Goal: Obtain resource: Download file/media

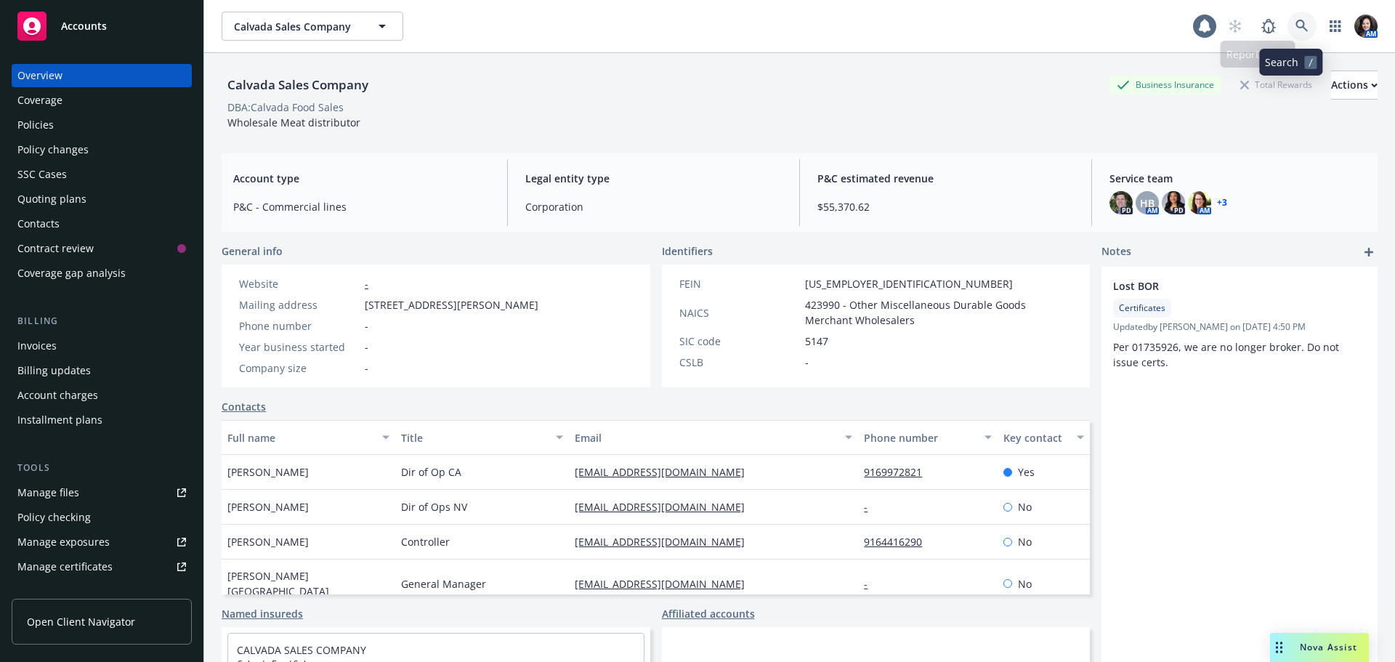
click at [1295, 18] on link at bounding box center [1302, 26] width 29 height 29
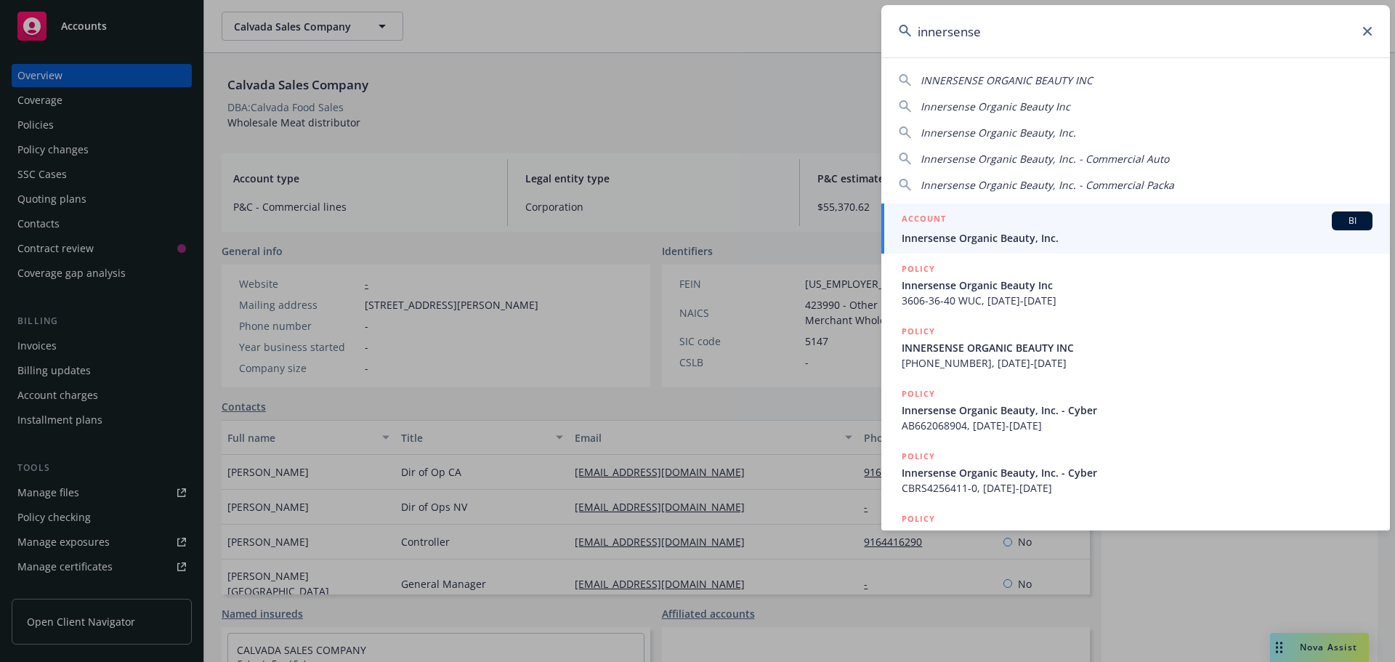
type input "innersense"
click at [1060, 241] on span "Innersense Organic Beauty, Inc." at bounding box center [1137, 237] width 471 height 15
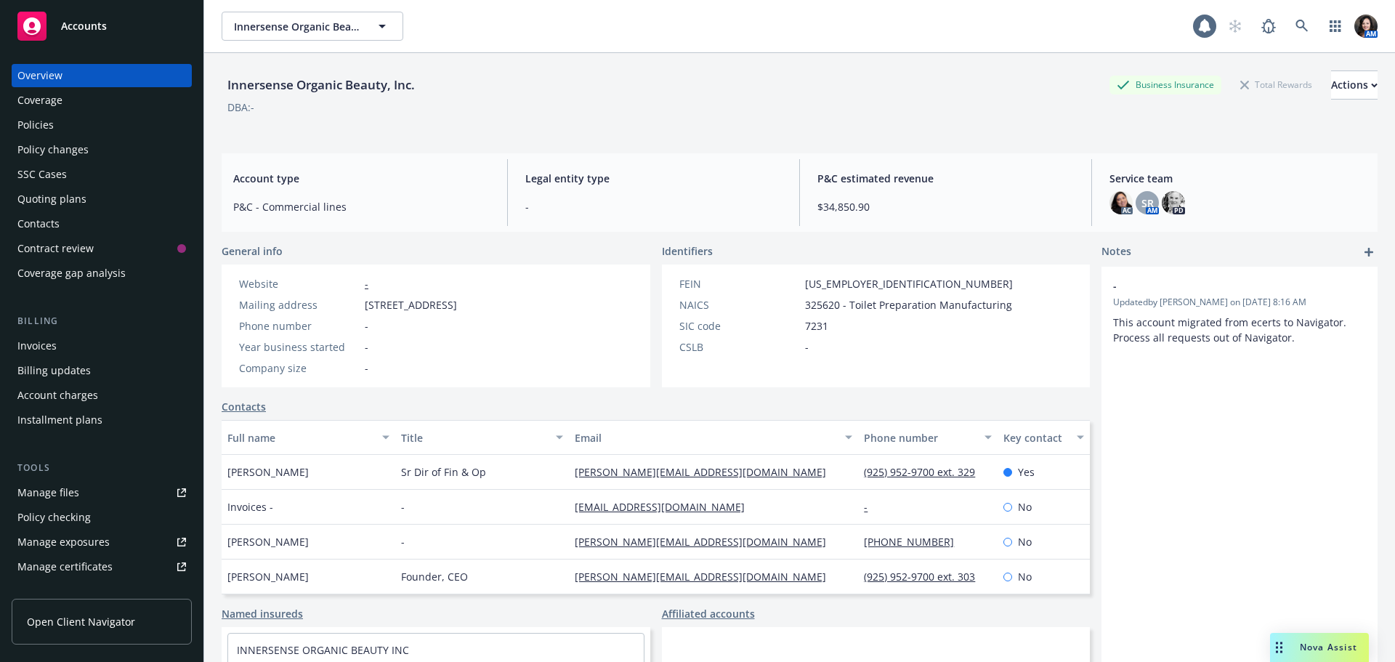
click at [1300, 641] on span "Nova Assist" at bounding box center [1328, 647] width 57 height 12
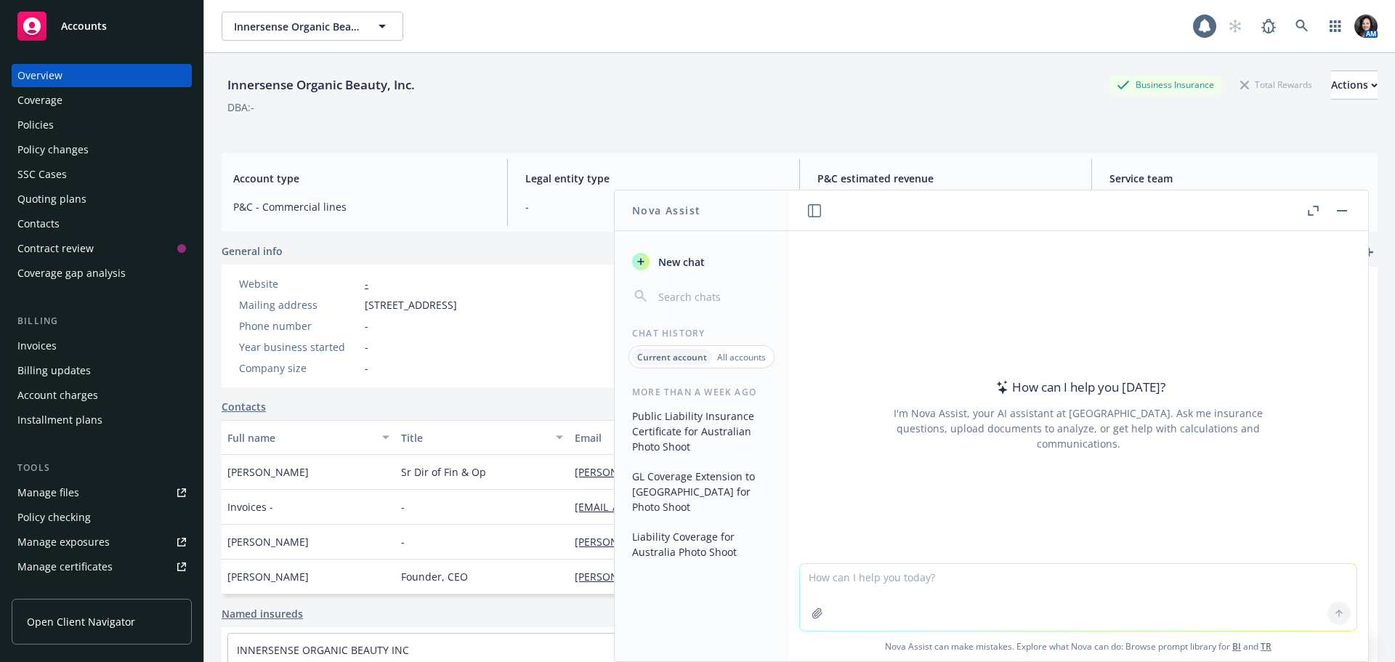
click at [694, 527] on button "Liability Coverage for Australia Photo Shoot" at bounding box center [701, 544] width 150 height 39
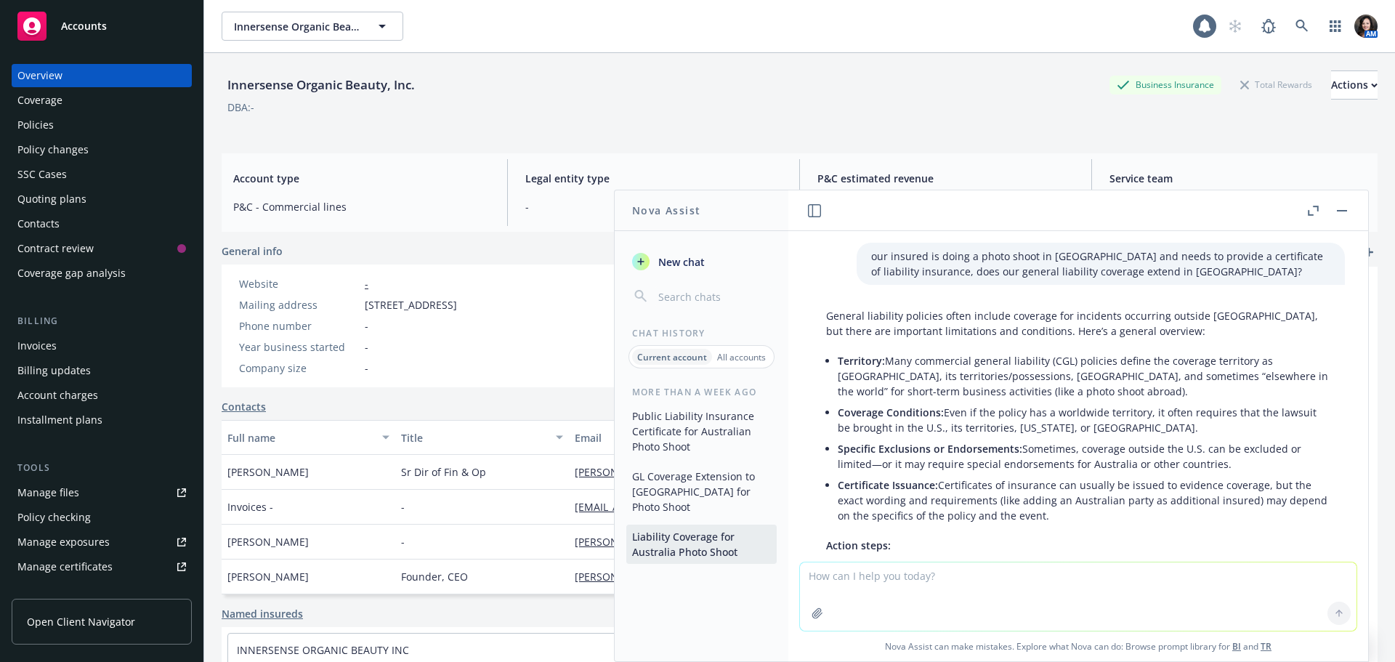
click at [684, 479] on button "GL Coverage Extension to [GEOGRAPHIC_DATA] for Photo Shoot" at bounding box center [701, 491] width 150 height 54
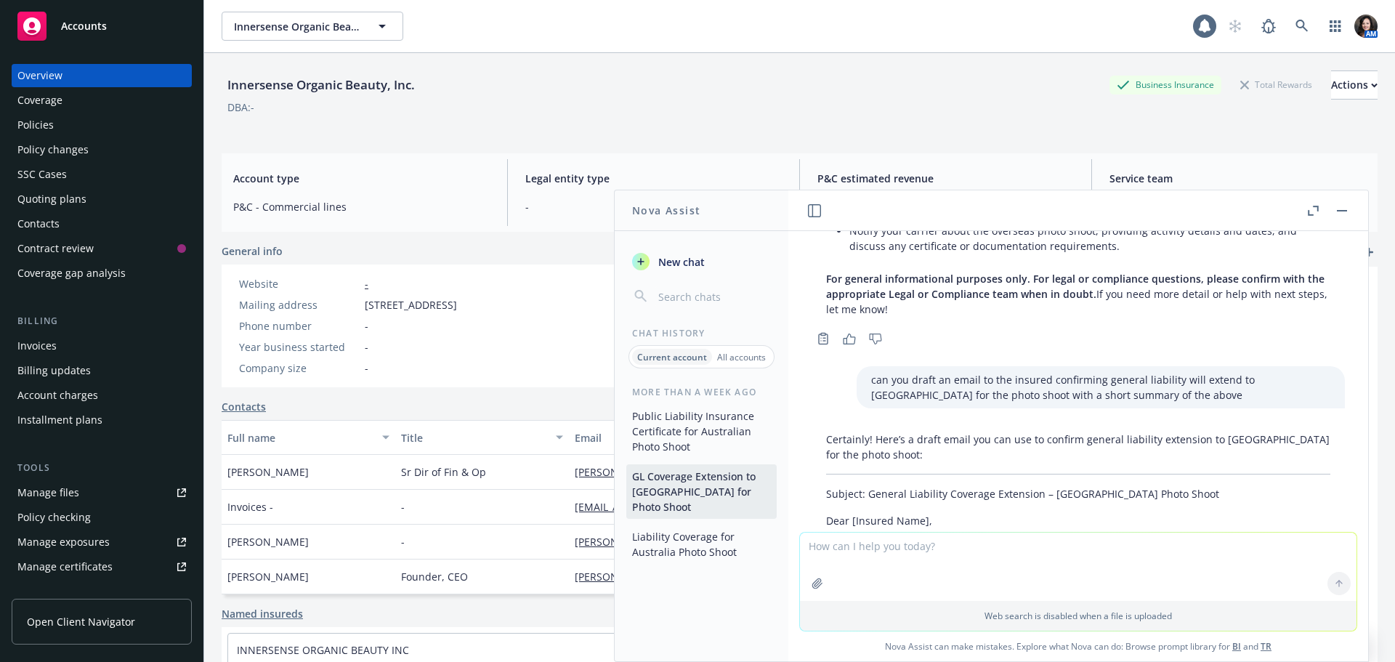
scroll to position [467, 0]
click at [69, 126] on div "Policies" at bounding box center [101, 124] width 169 height 23
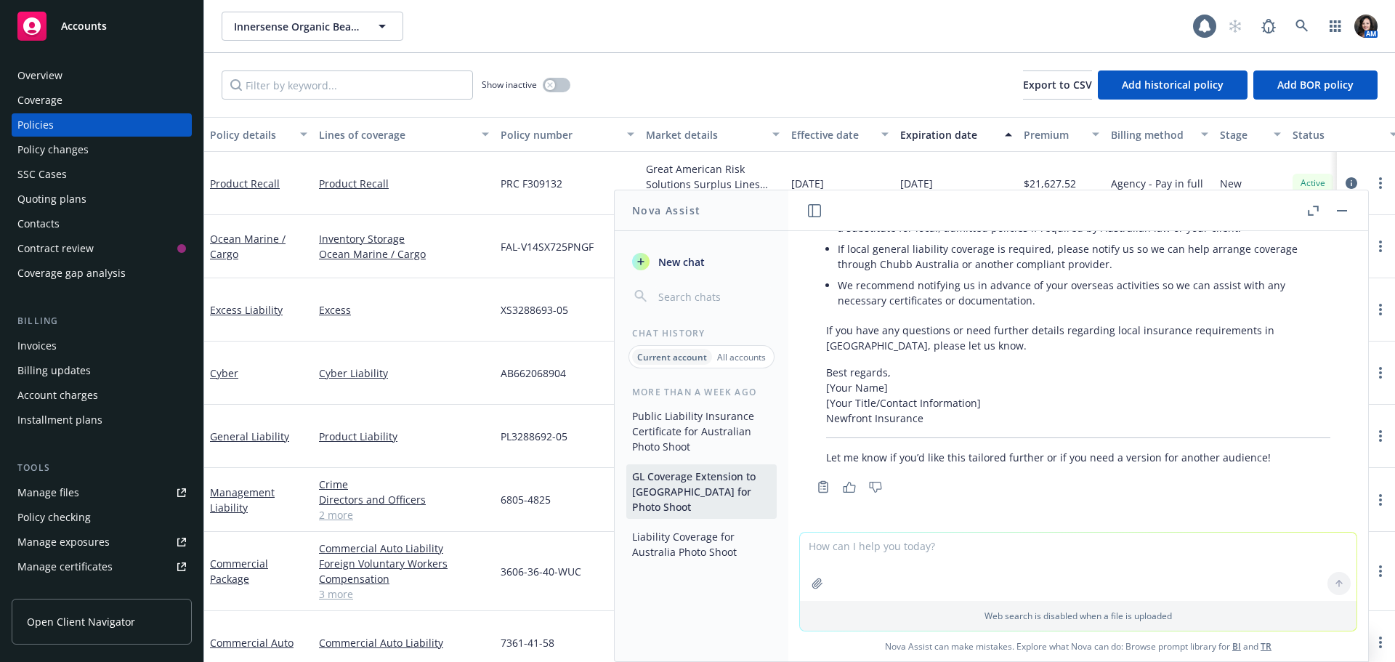
scroll to position [86, 0]
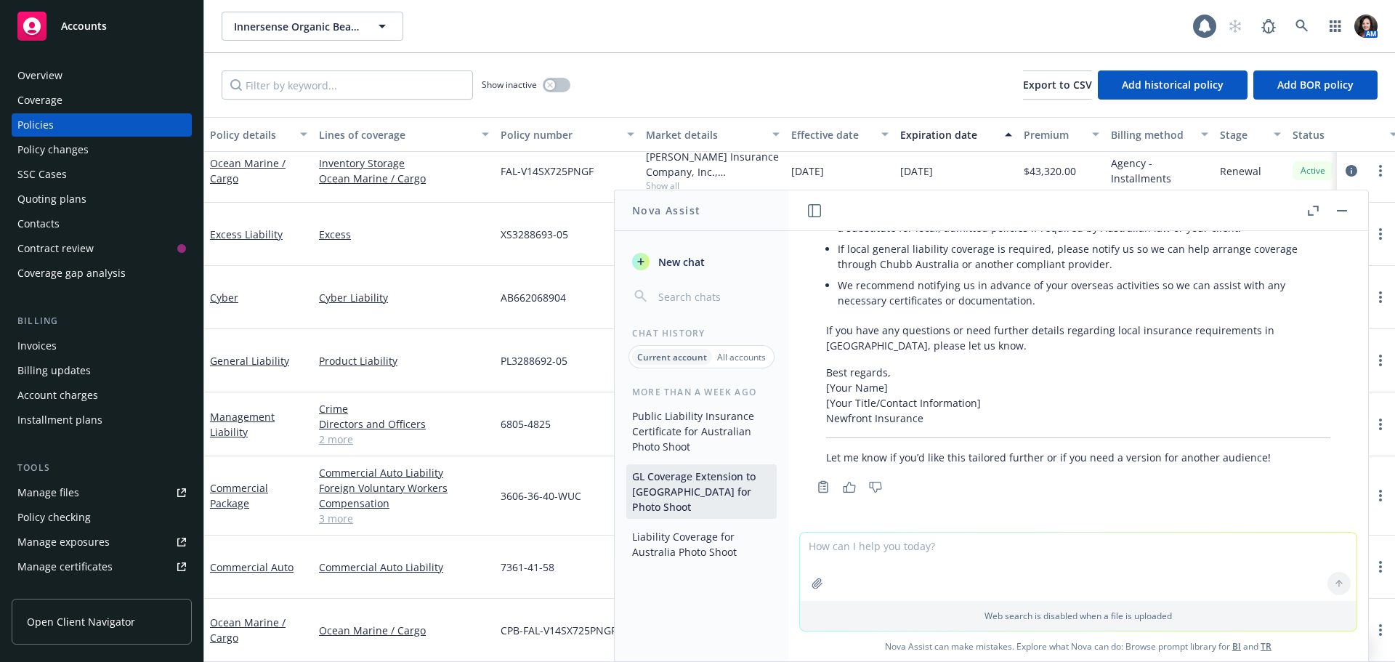
click at [230, 499] on div "Commercial Package" at bounding box center [258, 495] width 97 height 31
click at [230, 488] on link "Commercial Package" at bounding box center [239, 495] width 58 height 29
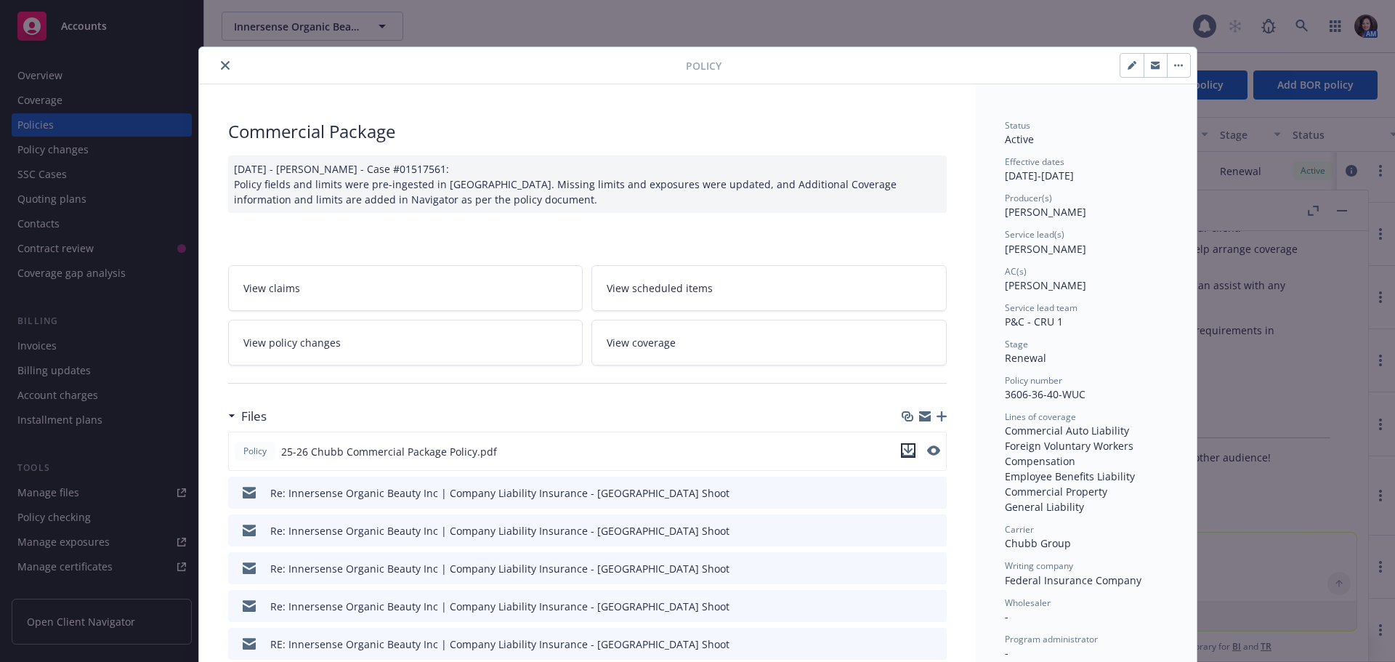
click at [903, 453] on icon "download file" at bounding box center [909, 451] width 12 height 12
click at [218, 60] on button "close" at bounding box center [225, 65] width 17 height 17
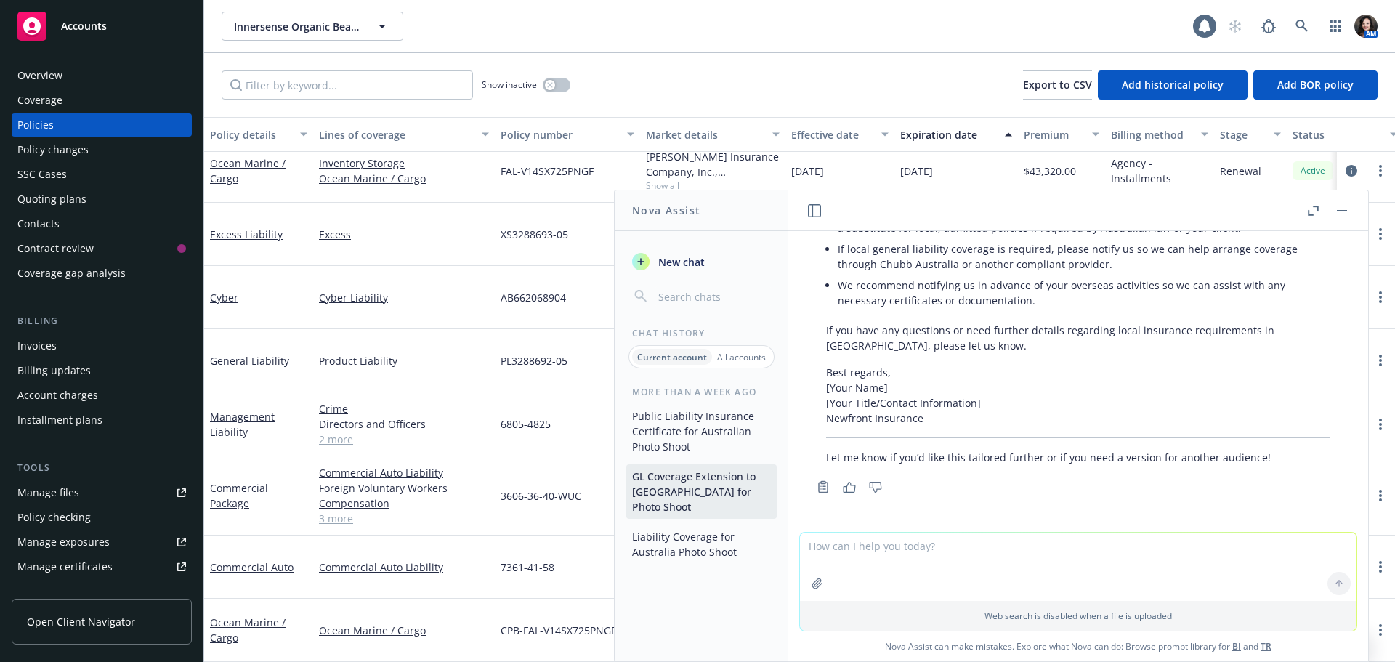
click at [865, 551] on textarea at bounding box center [1078, 567] width 557 height 68
type textarea "is this policy worldwide"
click at [812, 581] on icon "button" at bounding box center [818, 584] width 12 height 12
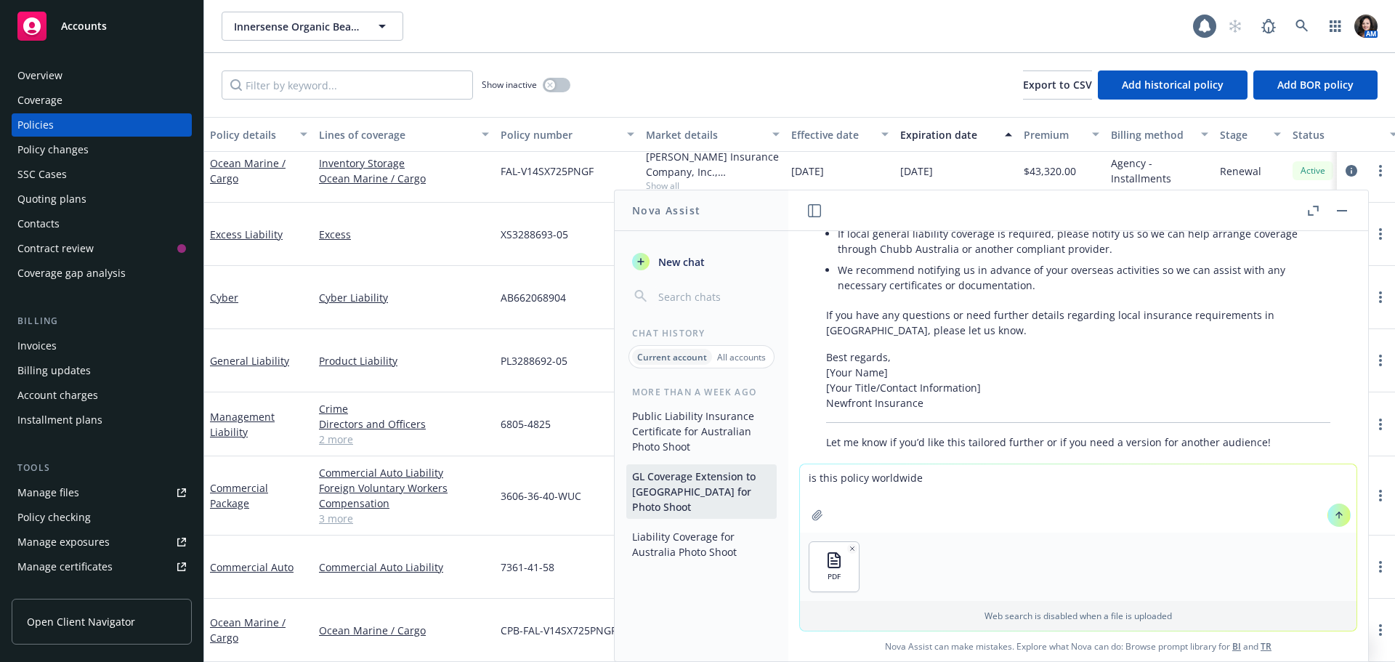
click at [1334, 518] on icon at bounding box center [1339, 515] width 10 height 10
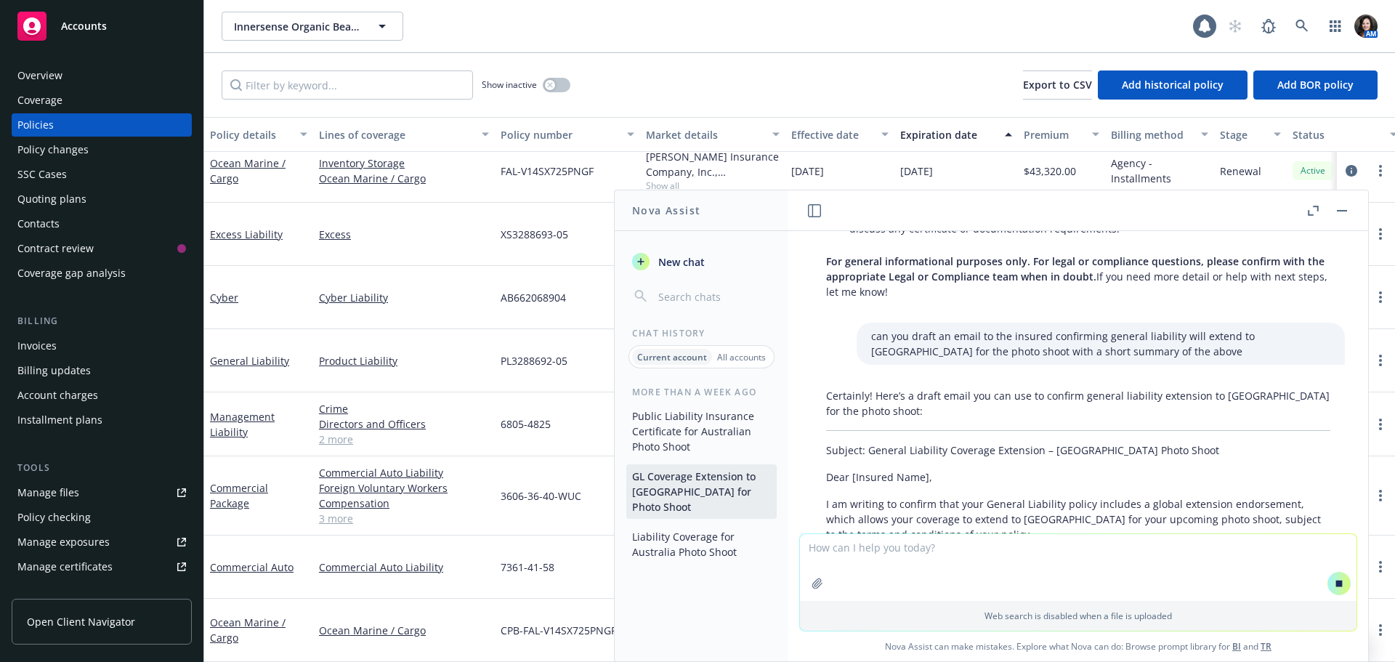
scroll to position [411, 0]
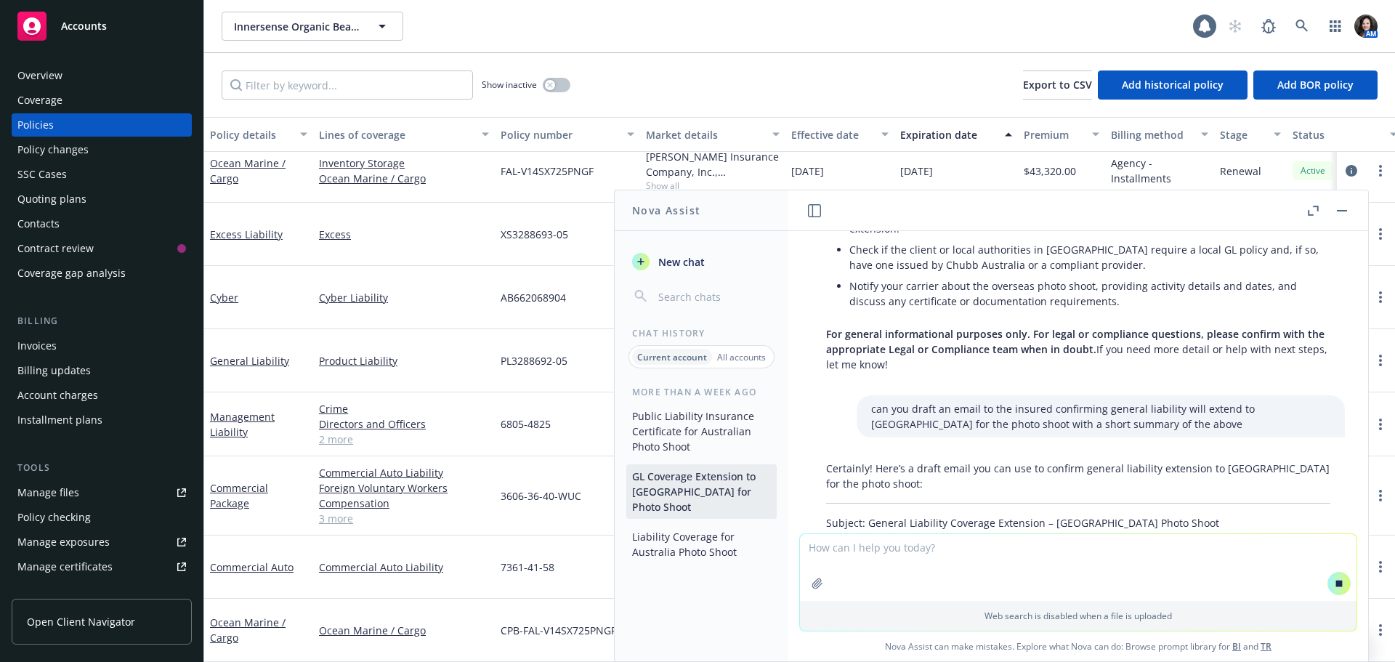
click at [716, 427] on button "Public Liability Insurance Certificate for Australian Photo Shoot" at bounding box center [701, 431] width 150 height 54
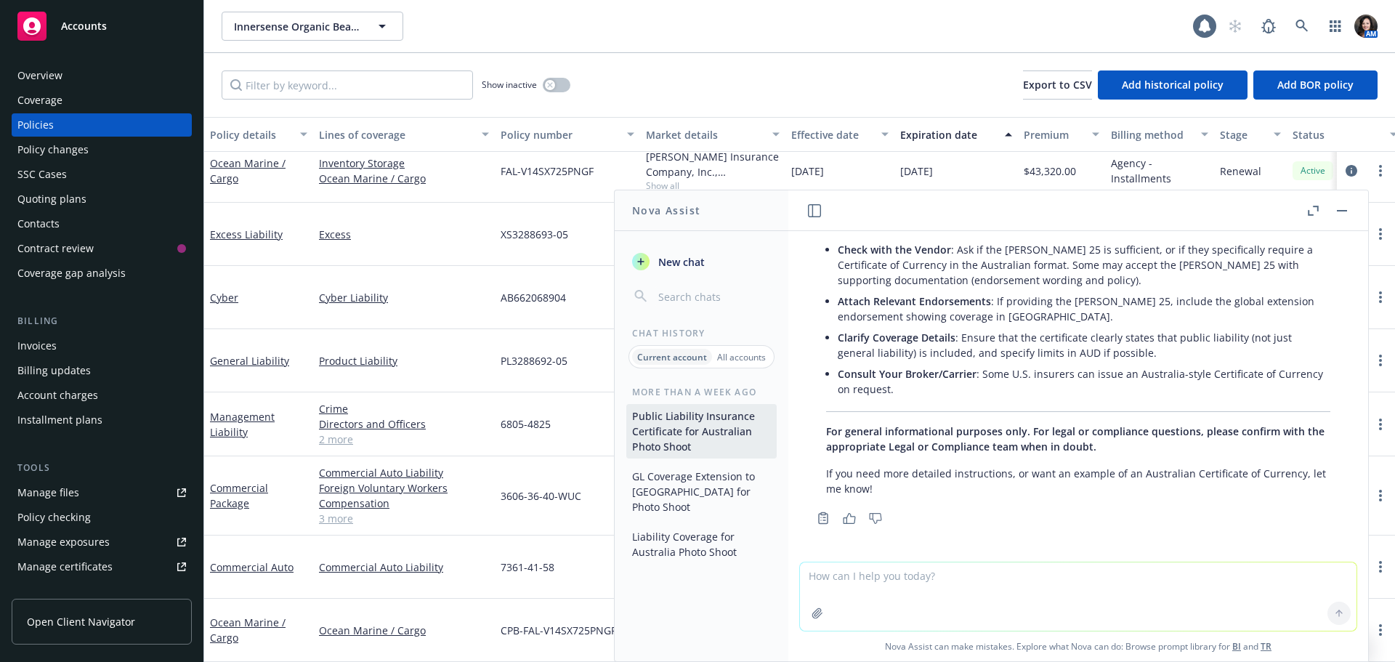
scroll to position [510, 0]
click at [674, 490] on button "GL Coverage Extension to [GEOGRAPHIC_DATA] for Photo Shoot" at bounding box center [701, 491] width 150 height 54
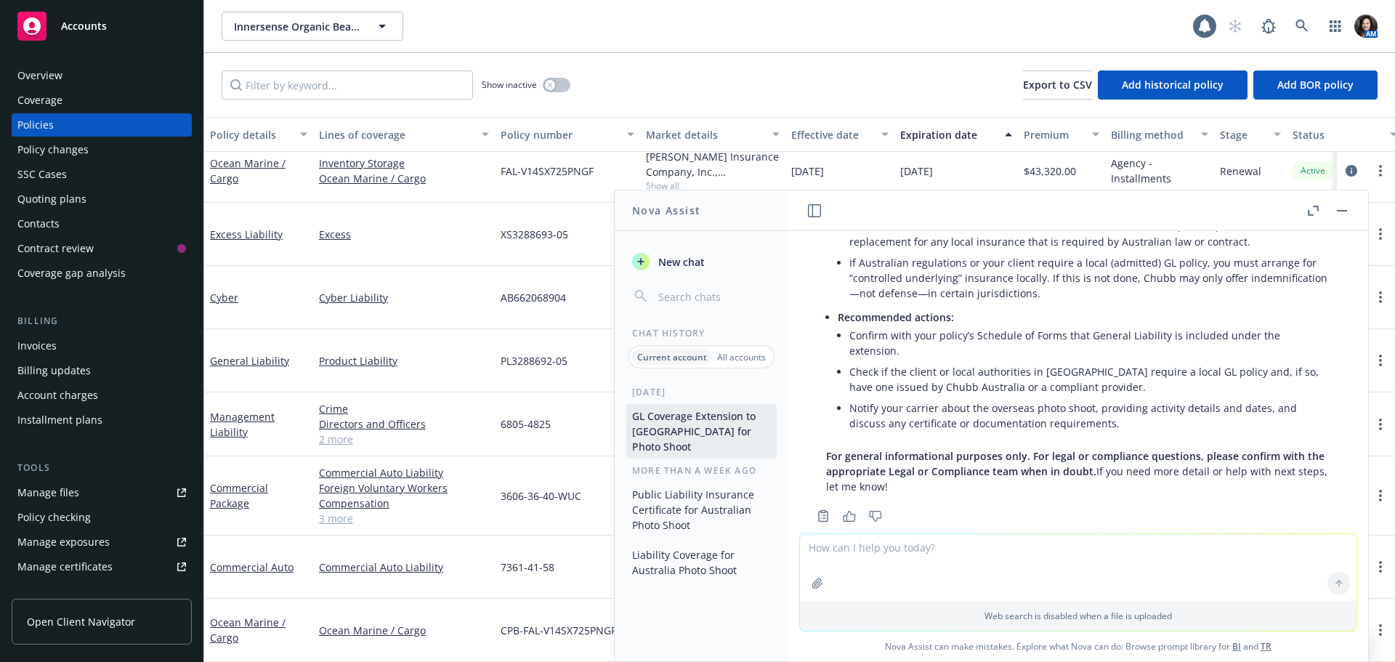
scroll to position [291, 0]
